Goal: Check status

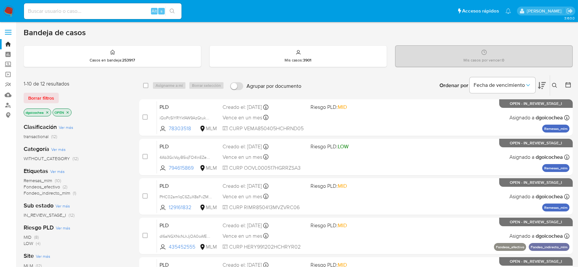
click at [553, 85] on icon at bounding box center [555, 85] width 5 height 5
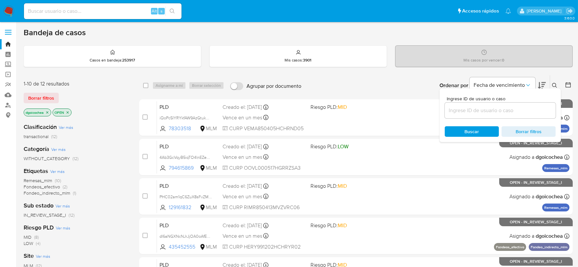
click at [510, 109] on input at bounding box center [500, 110] width 111 height 9
type input "2544439576"
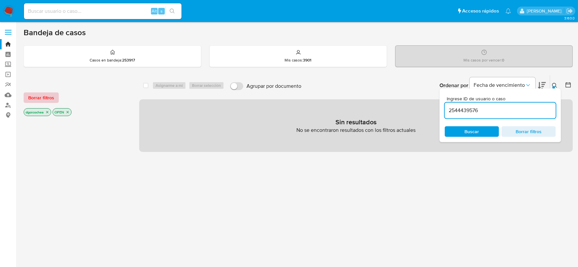
click at [35, 93] on span "Borrar filtros" at bounding box center [41, 97] width 26 height 9
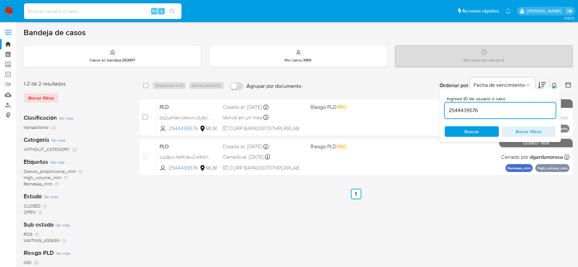
click at [555, 84] on icon at bounding box center [555, 85] width 5 height 5
click at [556, 83] on icon at bounding box center [555, 85] width 5 height 5
click at [556, 87] on icon at bounding box center [555, 85] width 5 height 5
